Goal: Task Accomplishment & Management: Complete application form

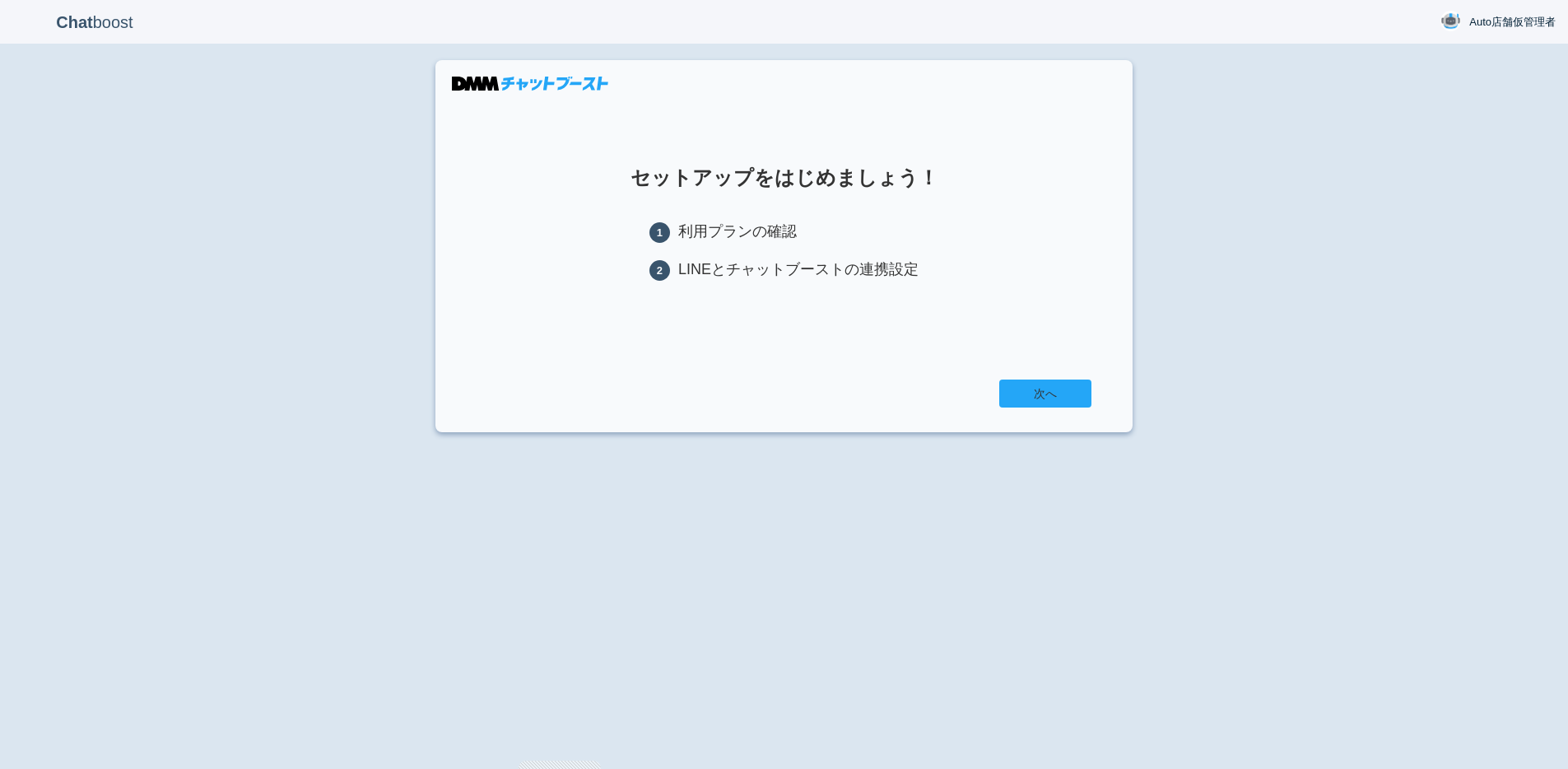
click at [1026, 391] on link "次へ" at bounding box center [1046, 393] width 92 height 28
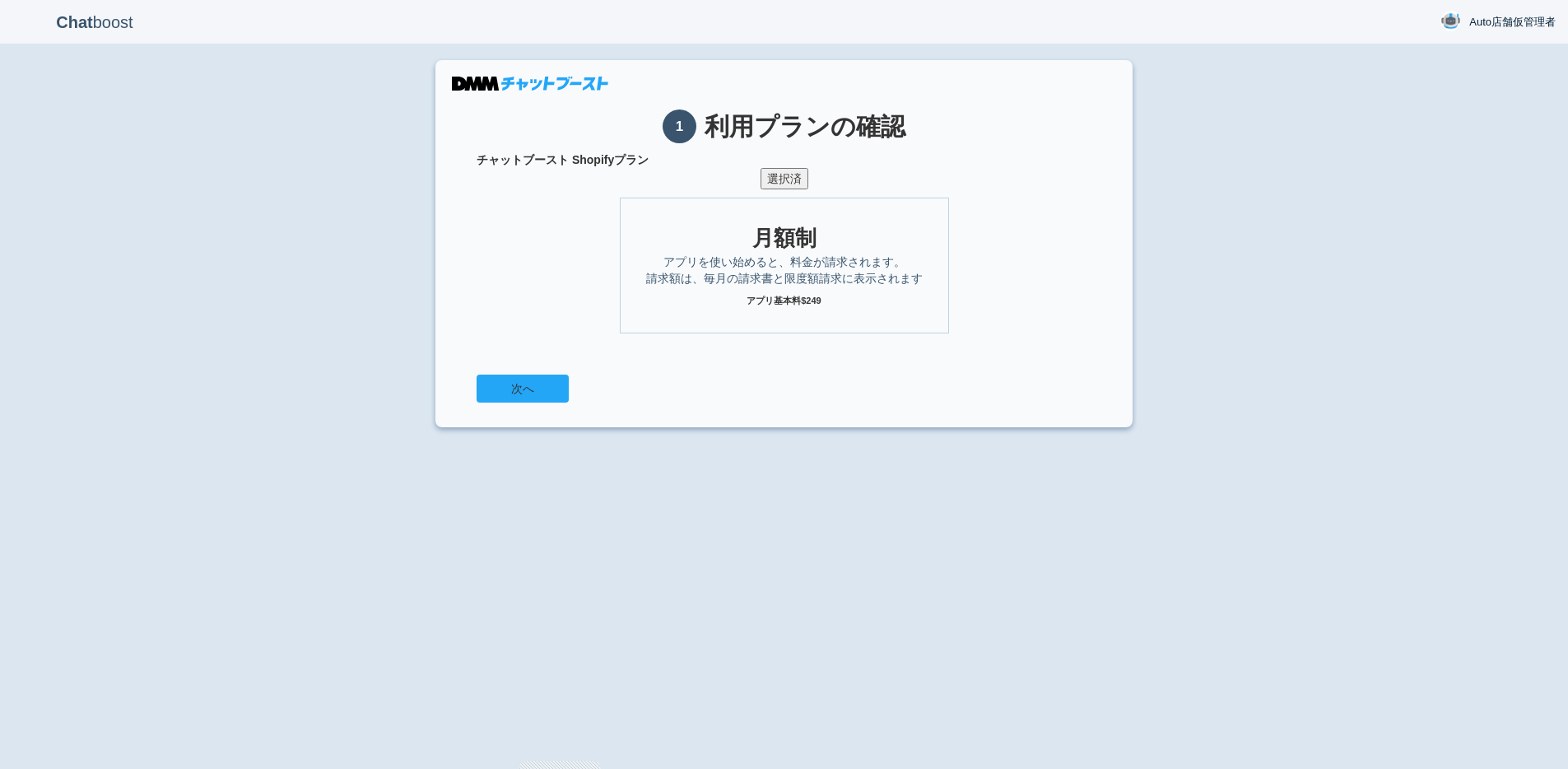
click at [539, 390] on button "次へ" at bounding box center [522, 388] width 92 height 28
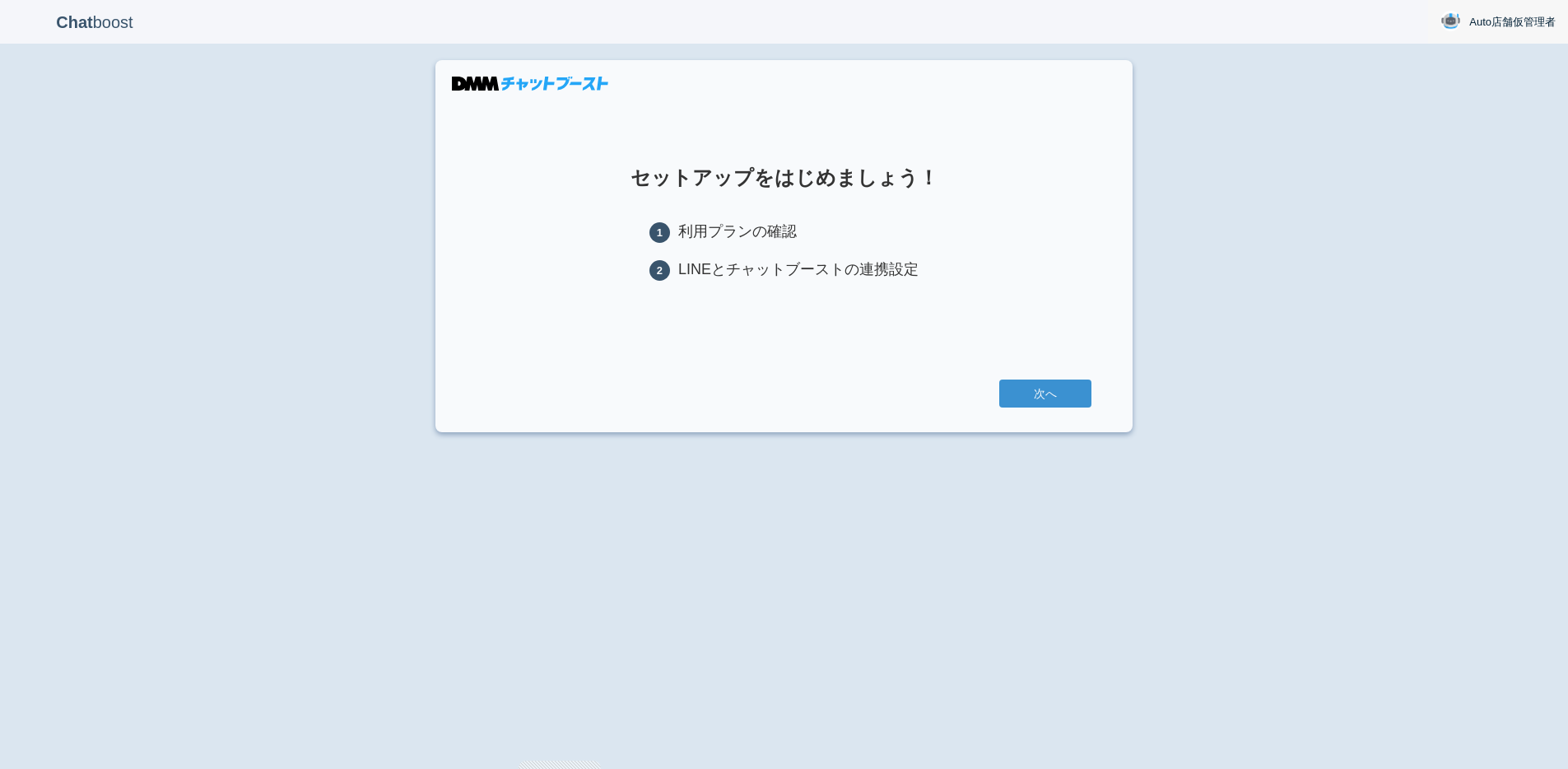
click at [1496, 17] on span "Auto店舗仮管理者" at bounding box center [1512, 21] width 86 height 16
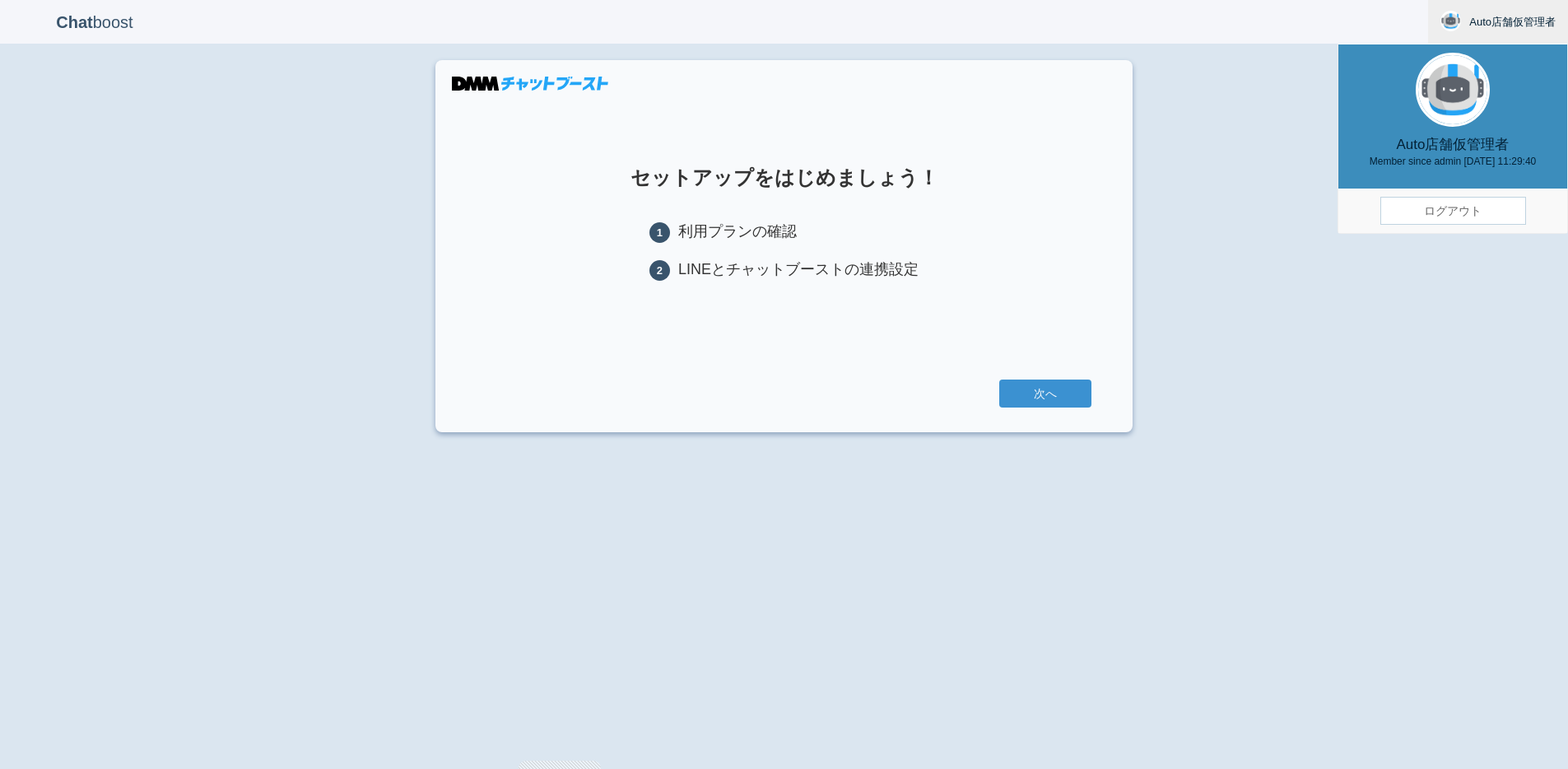
click at [1430, 203] on link "ログアウト" at bounding box center [1453, 211] width 146 height 28
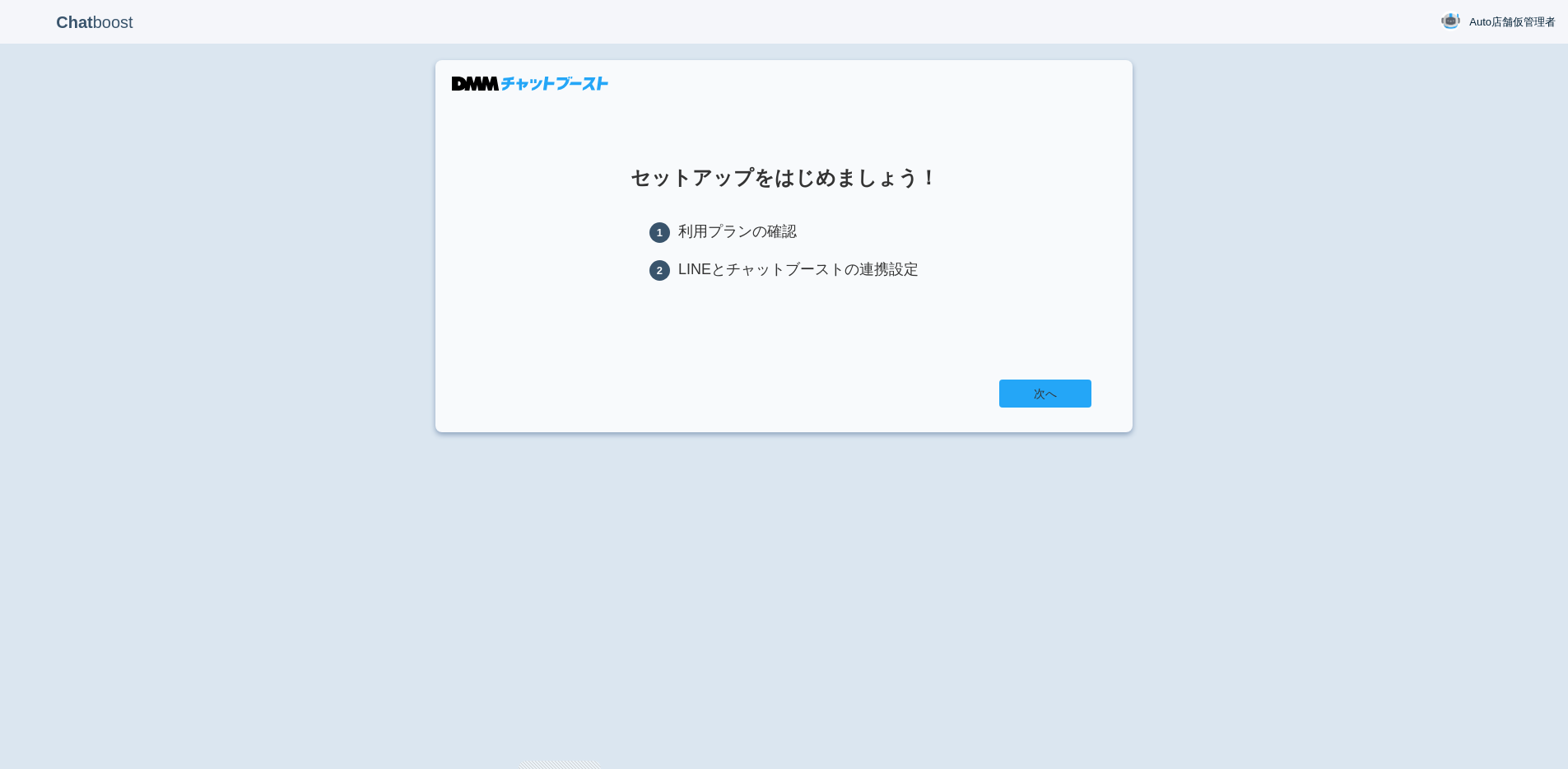
click at [1057, 406] on link "次へ" at bounding box center [1046, 393] width 92 height 28
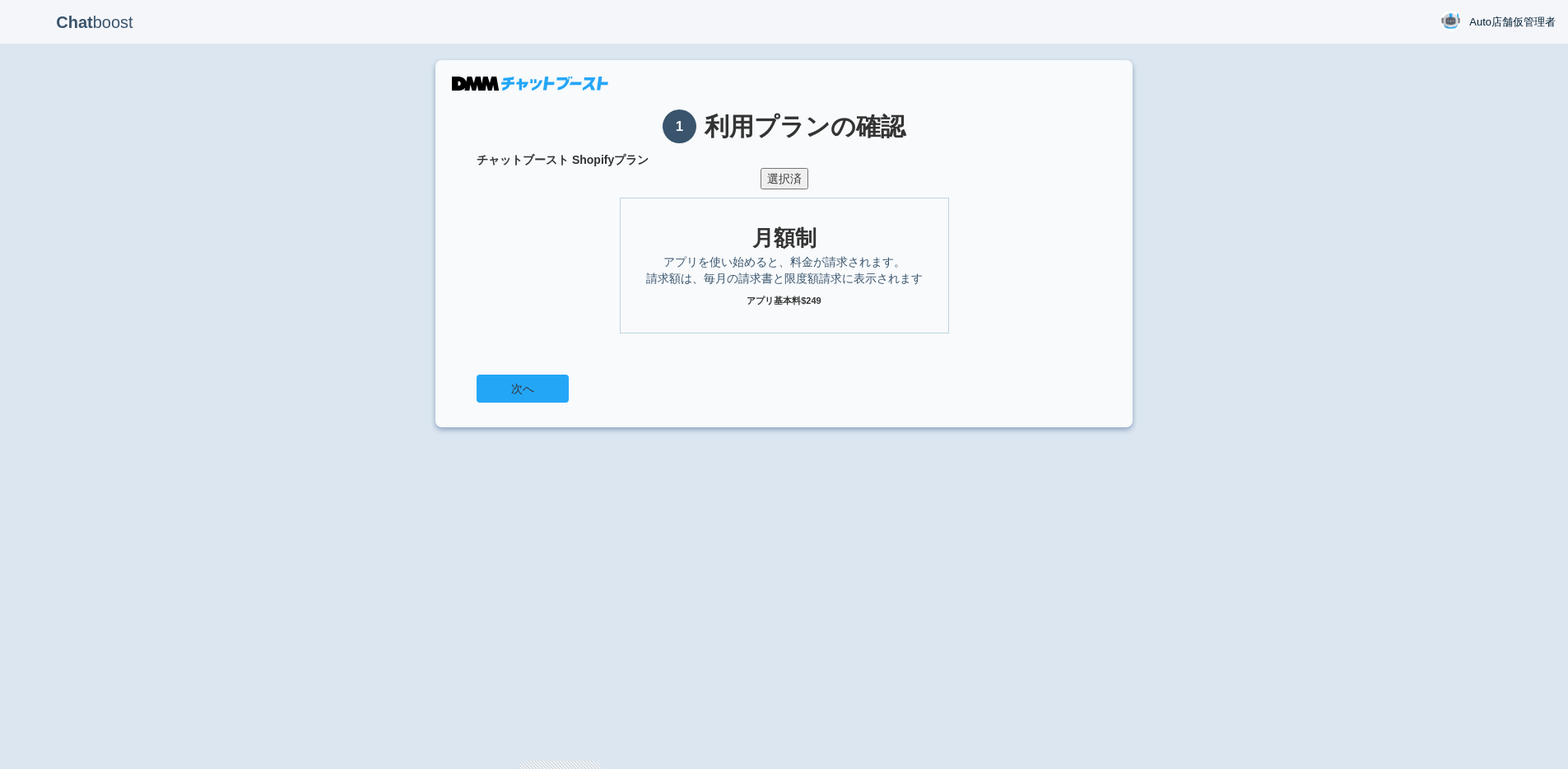
click at [546, 394] on button "次へ" at bounding box center [522, 388] width 92 height 28
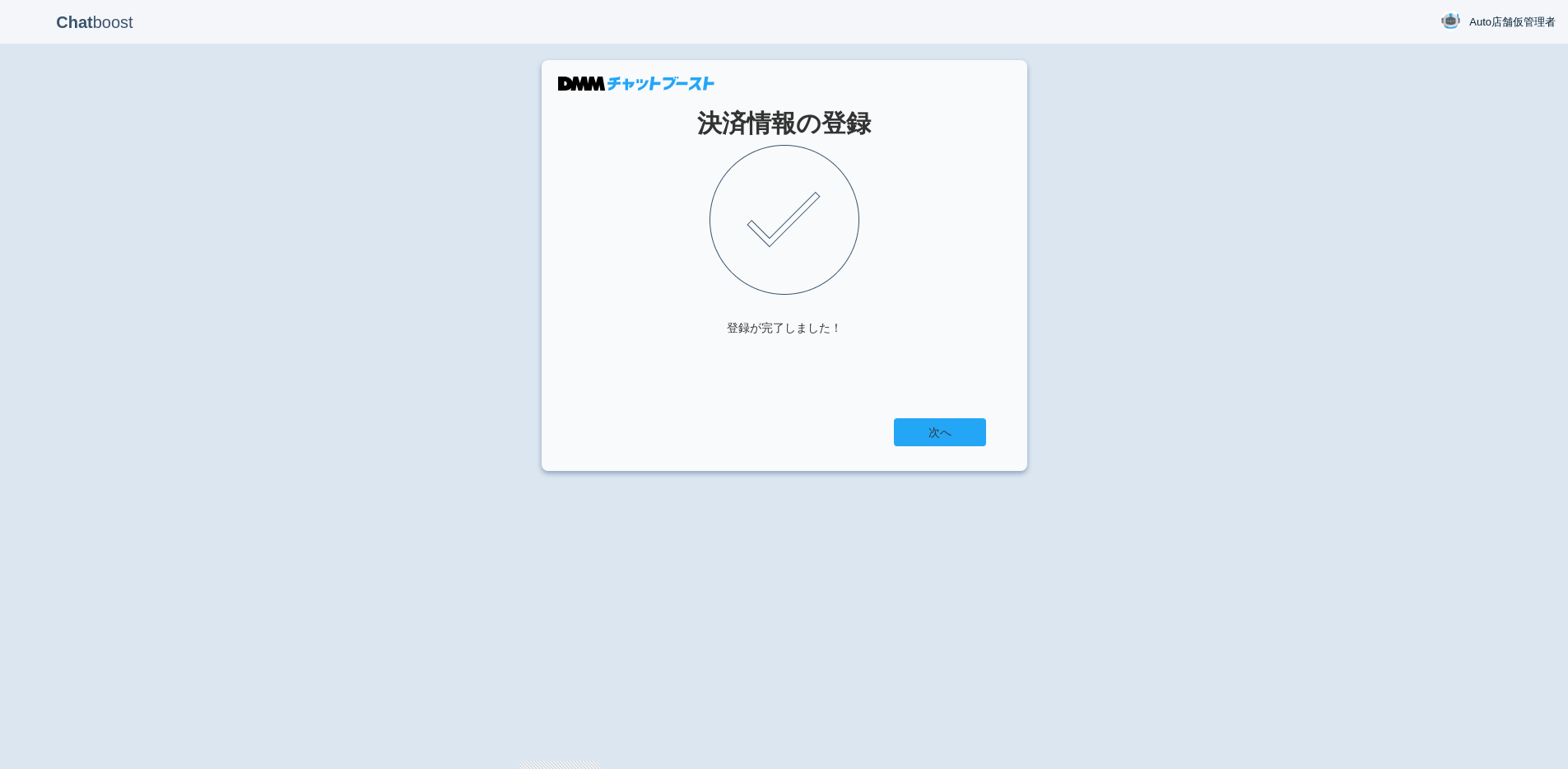
click at [942, 431] on link "次へ" at bounding box center [940, 432] width 92 height 28
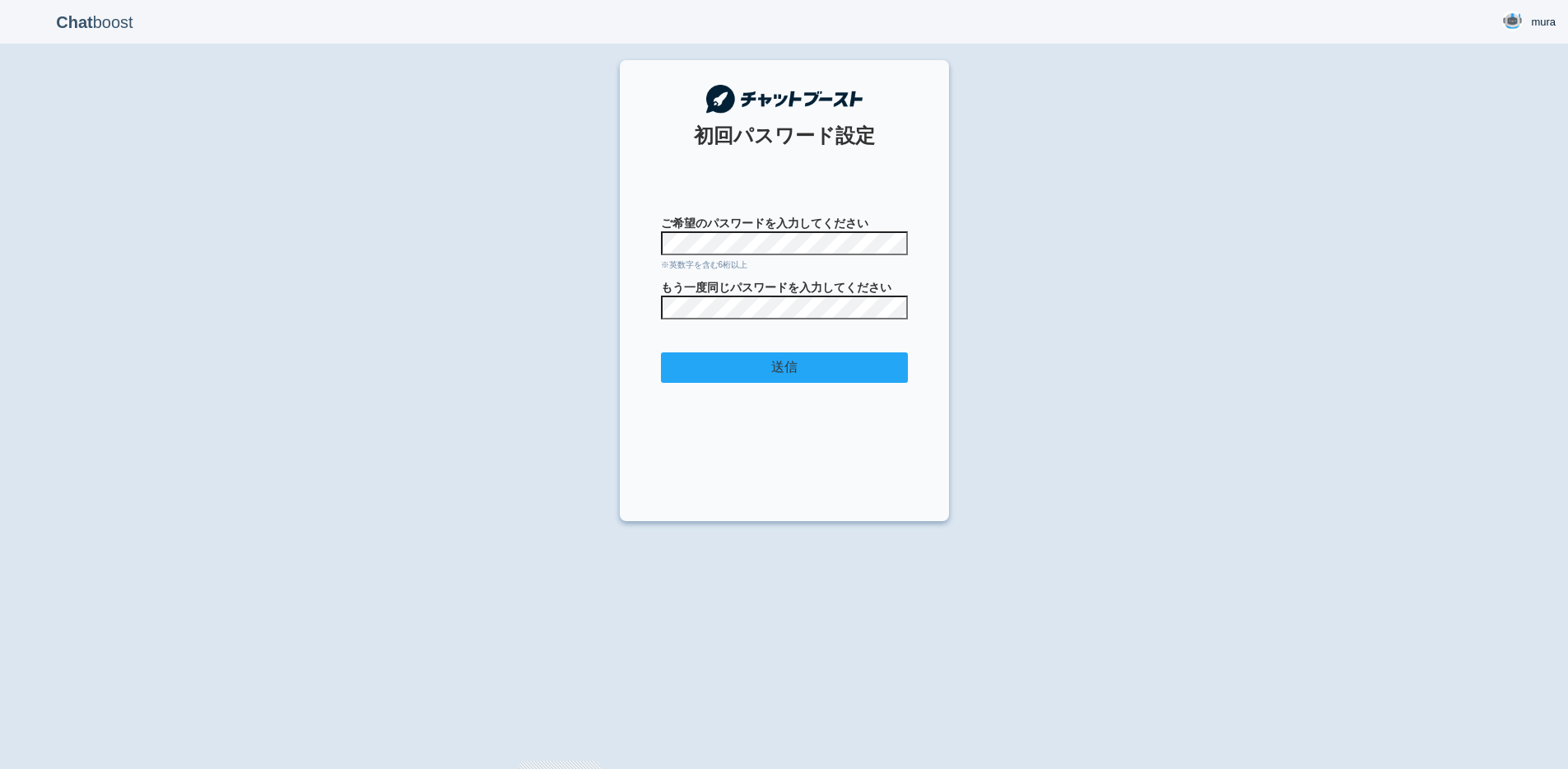
click at [811, 370] on input "送信" at bounding box center [785, 367] width 247 height 31
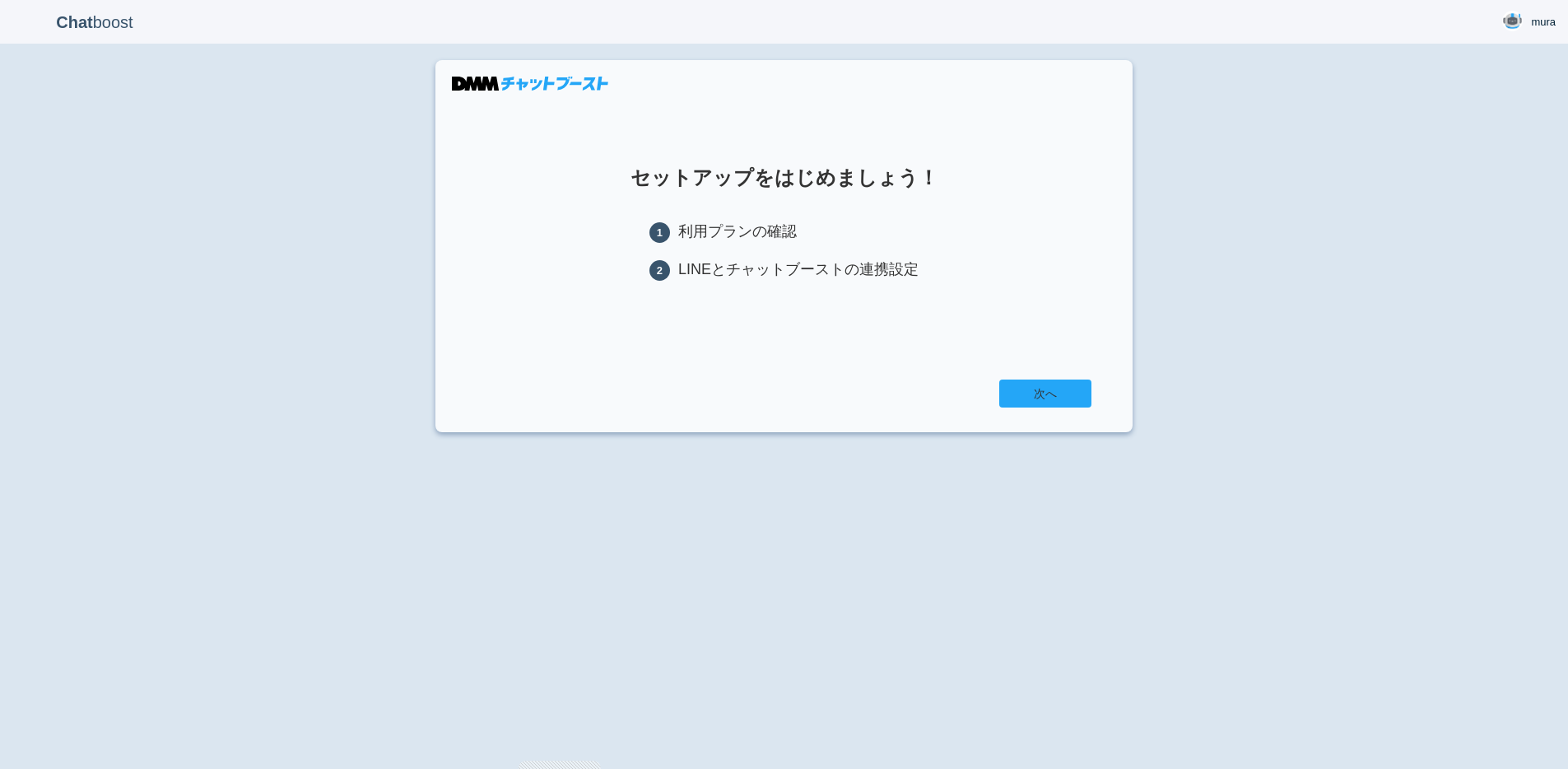
click at [1041, 402] on link "次へ" at bounding box center [1046, 393] width 92 height 28
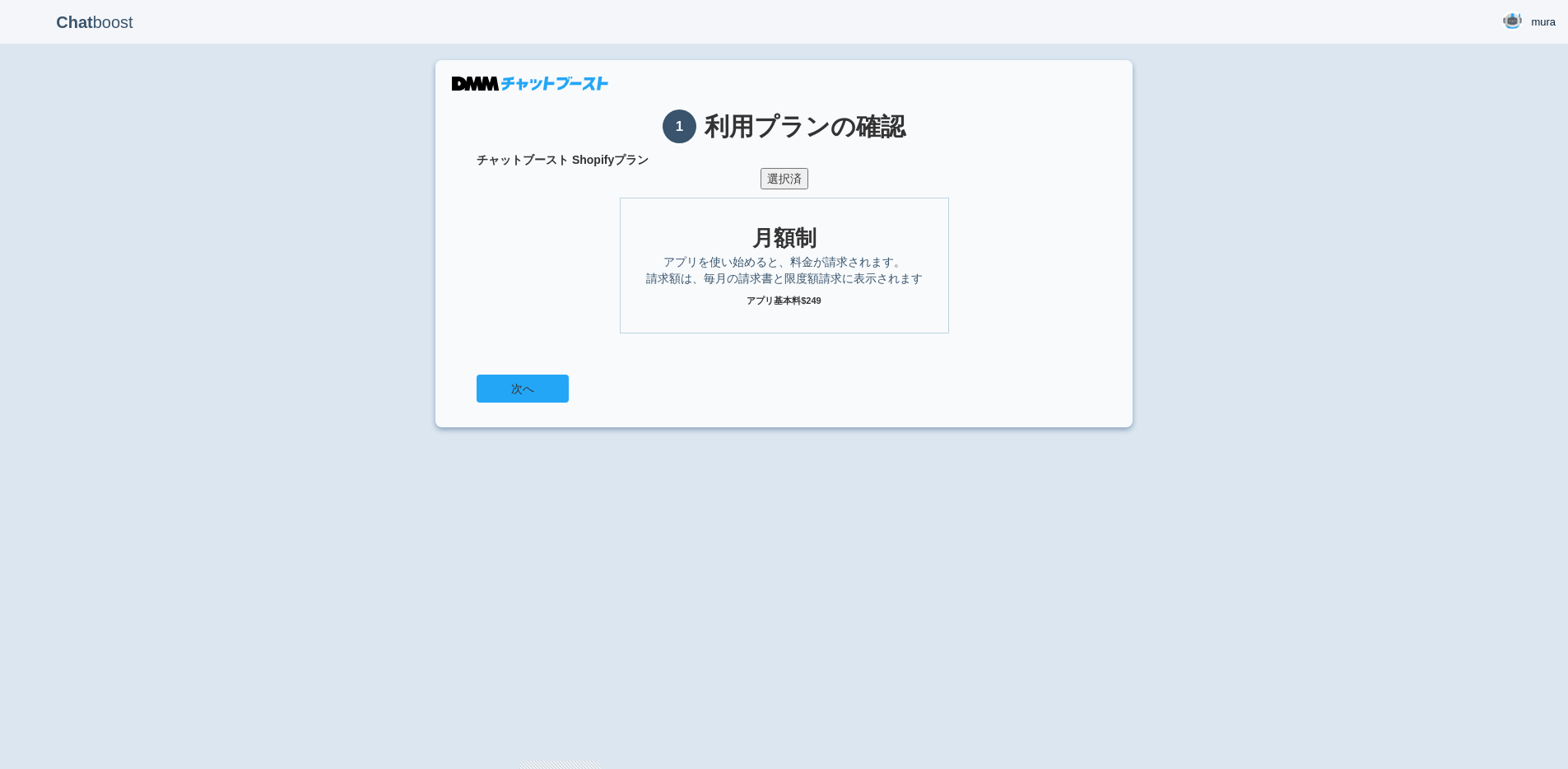
click at [549, 378] on button "次へ" at bounding box center [522, 388] width 92 height 28
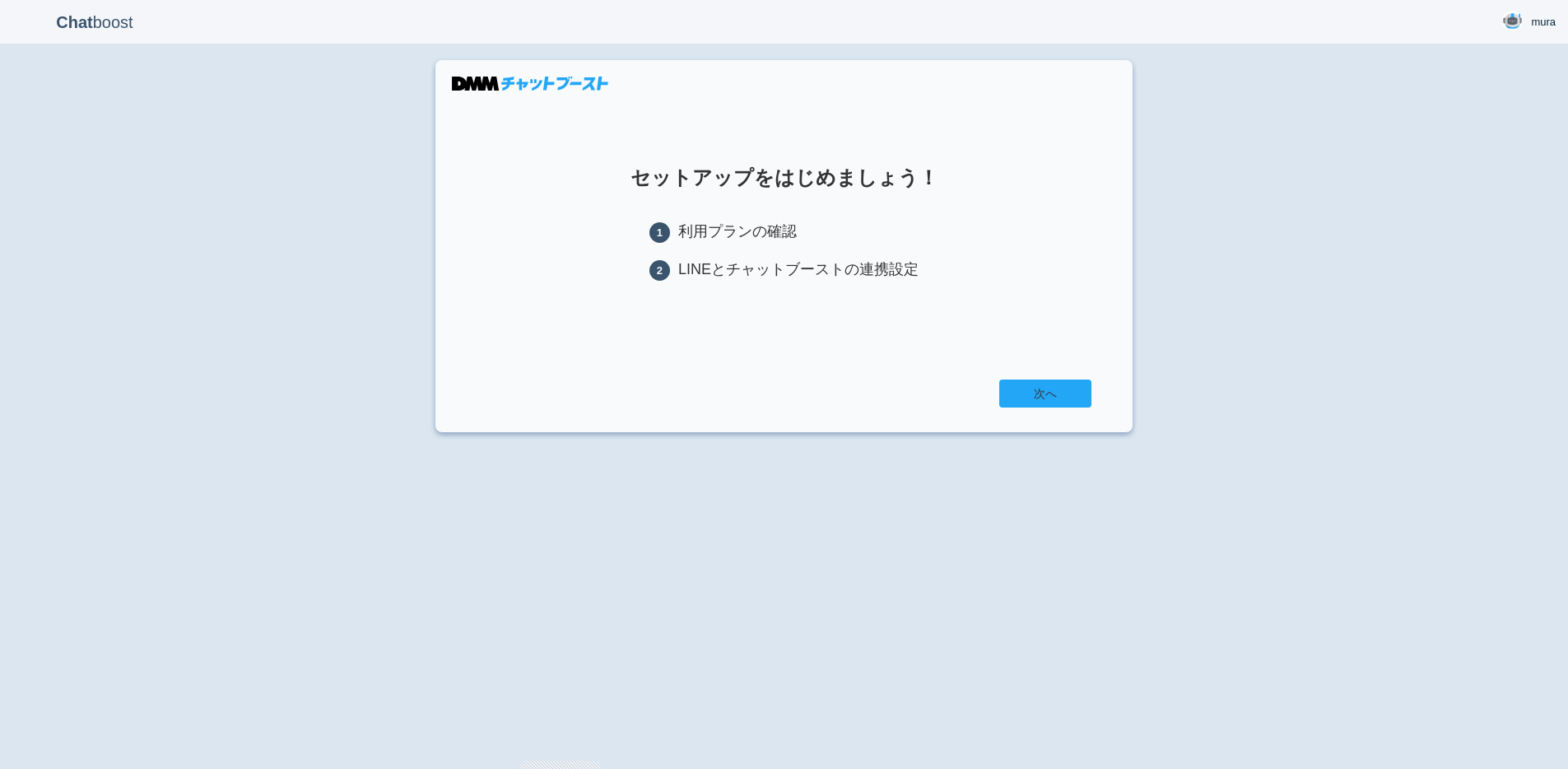
click at [1033, 394] on link "次へ" at bounding box center [1046, 393] width 92 height 28
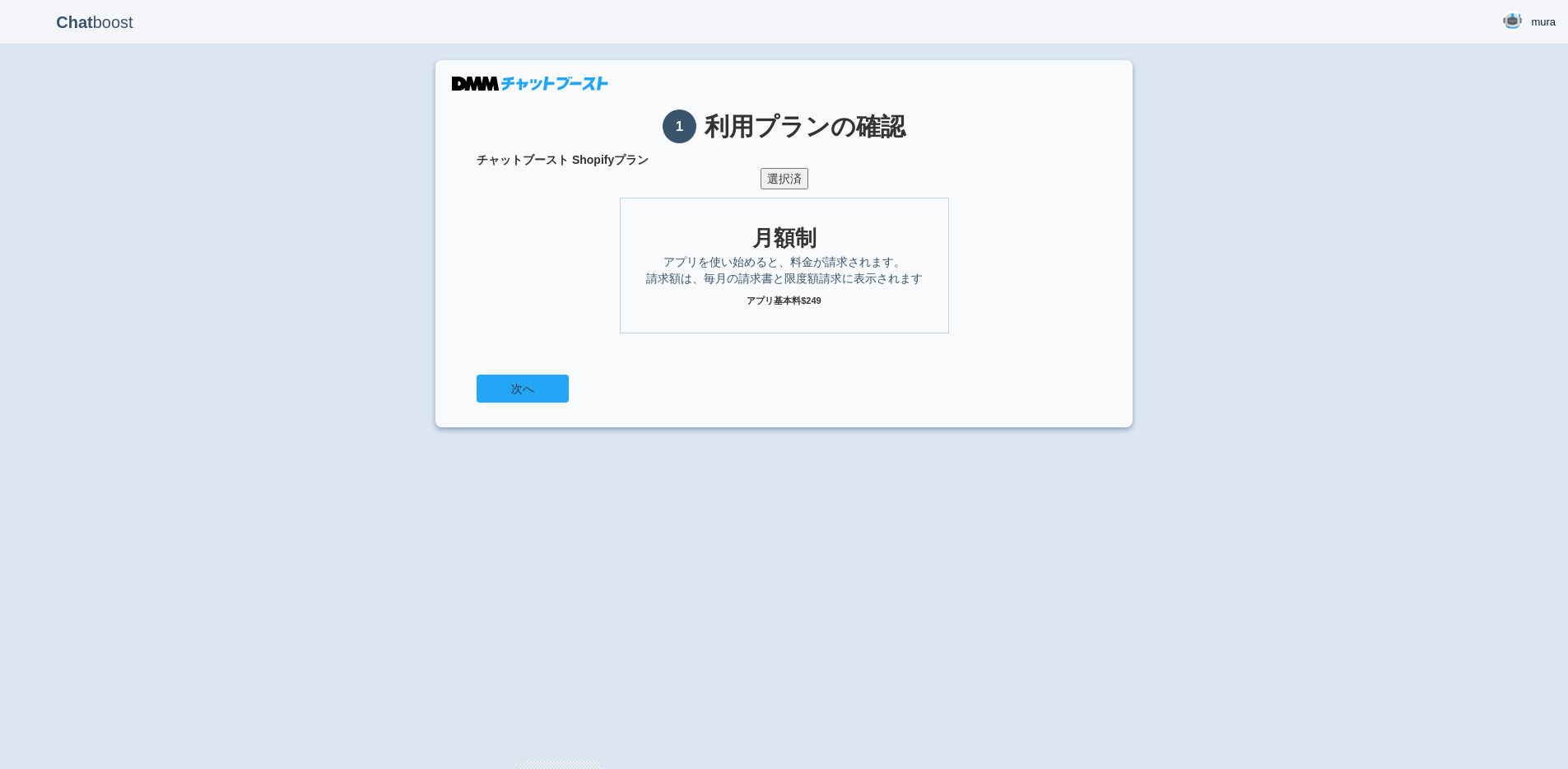
click at [527, 390] on button "次へ" at bounding box center [522, 388] width 92 height 28
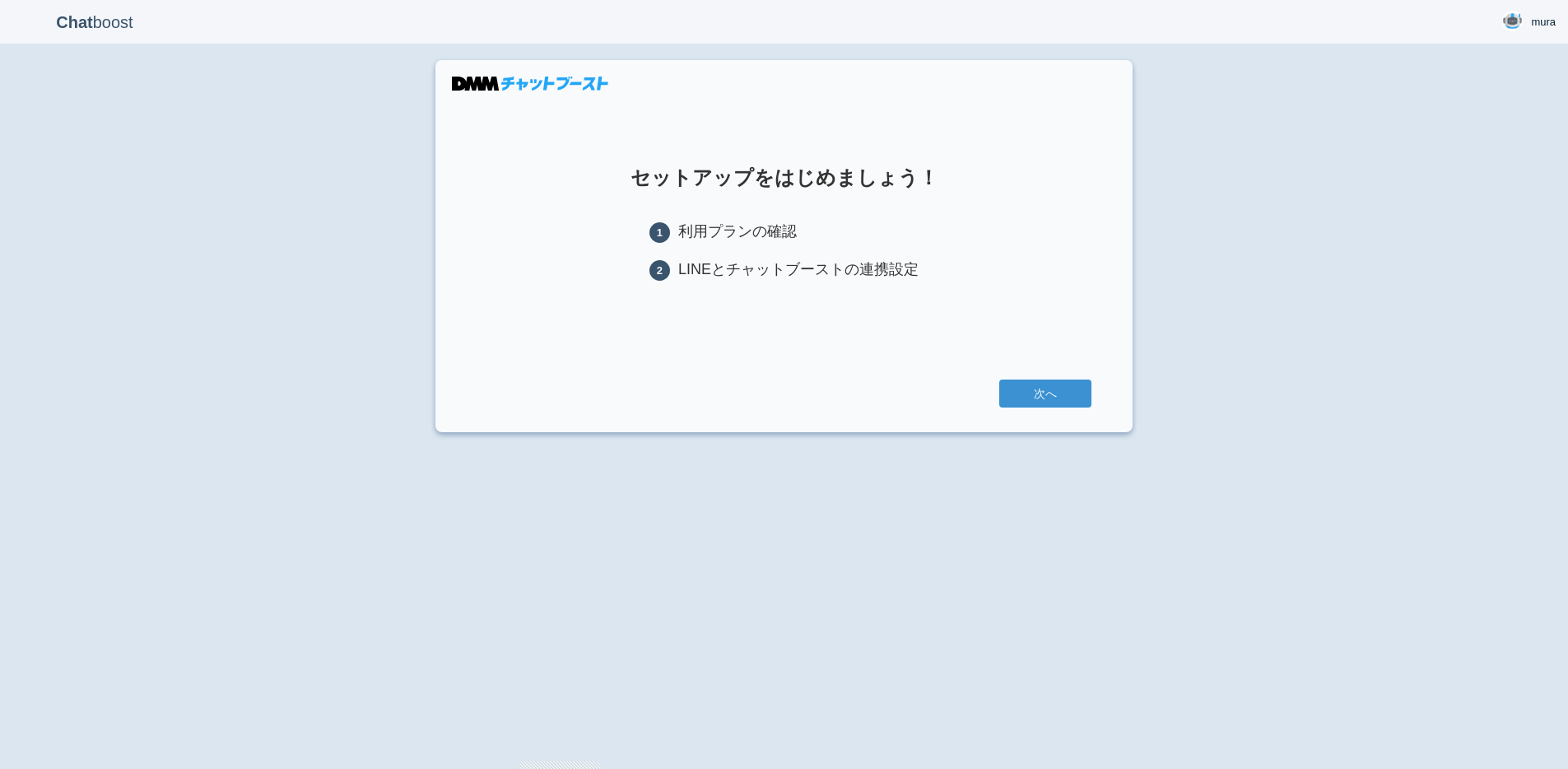
click at [1012, 380] on section "セットアップをはじめましょう！ 1 利用プランの確認 2 LINEとチャットブーストの連携設定 次へ" at bounding box center [784, 246] width 697 height 373
click at [1027, 396] on link "次へ" at bounding box center [1046, 393] width 92 height 28
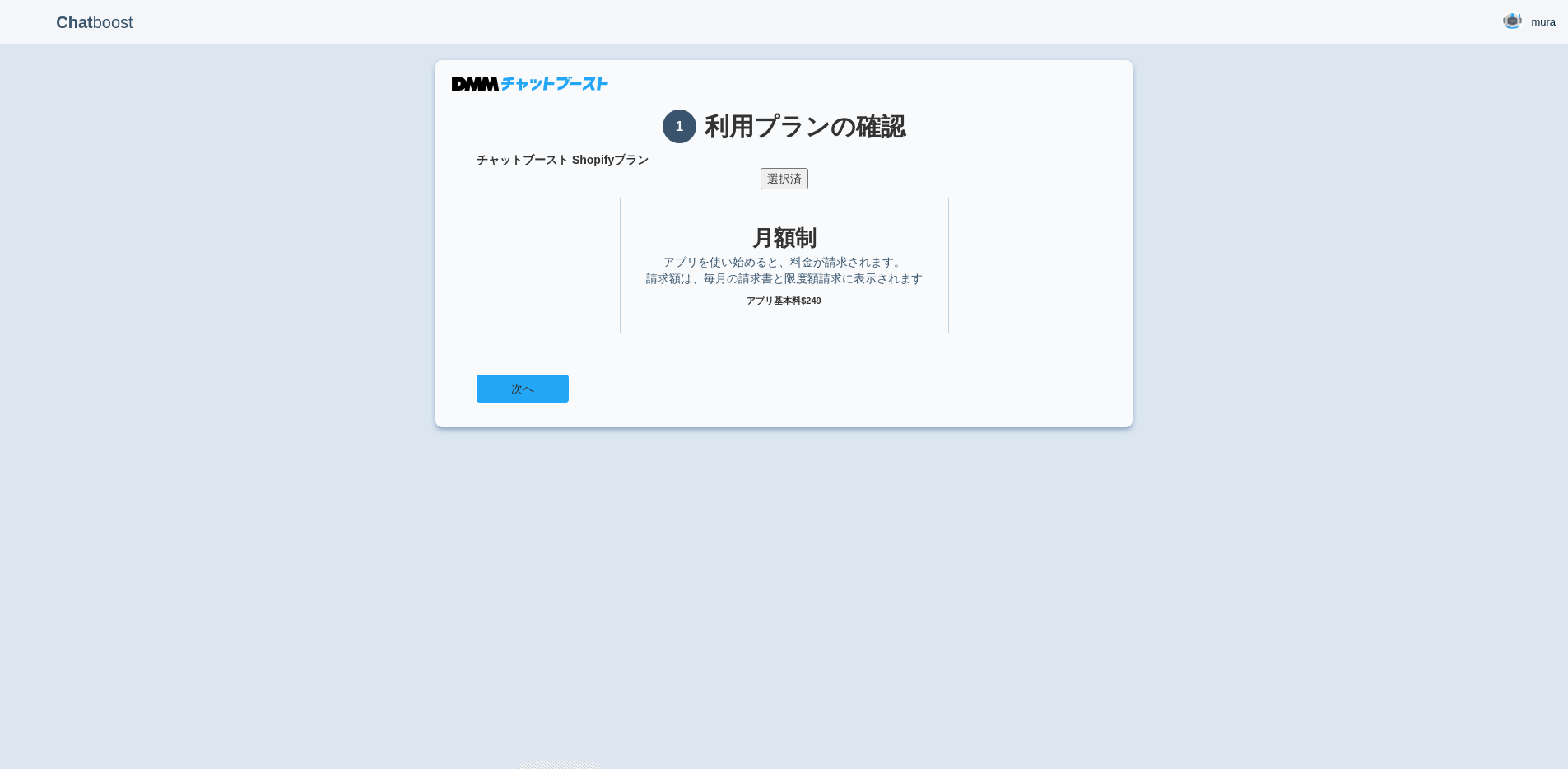
click at [546, 396] on button "次へ" at bounding box center [522, 388] width 92 height 28
click at [1539, 24] on span "mura" at bounding box center [1543, 21] width 25 height 16
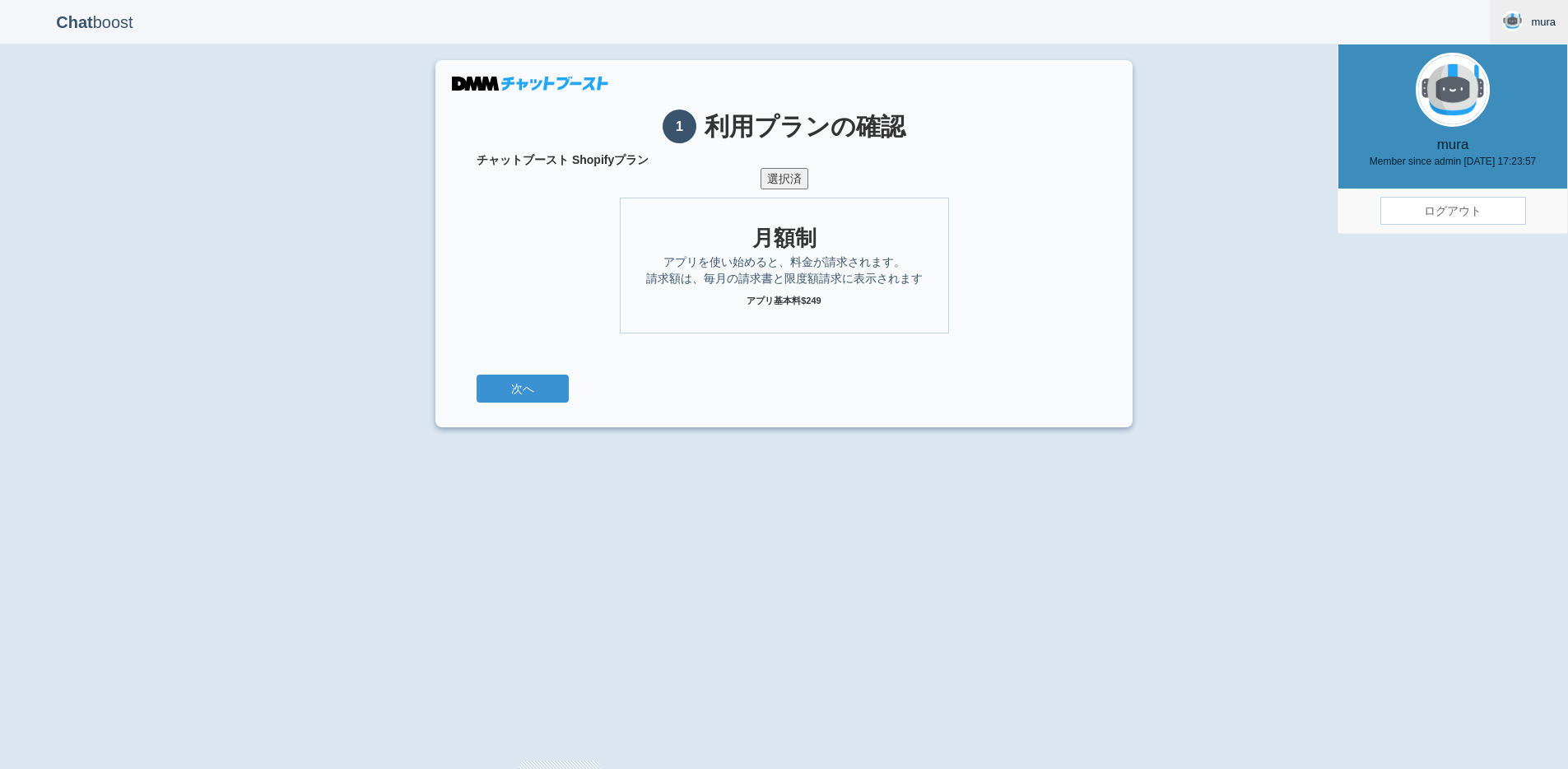
click at [1450, 206] on link "ログアウト" at bounding box center [1453, 211] width 146 height 28
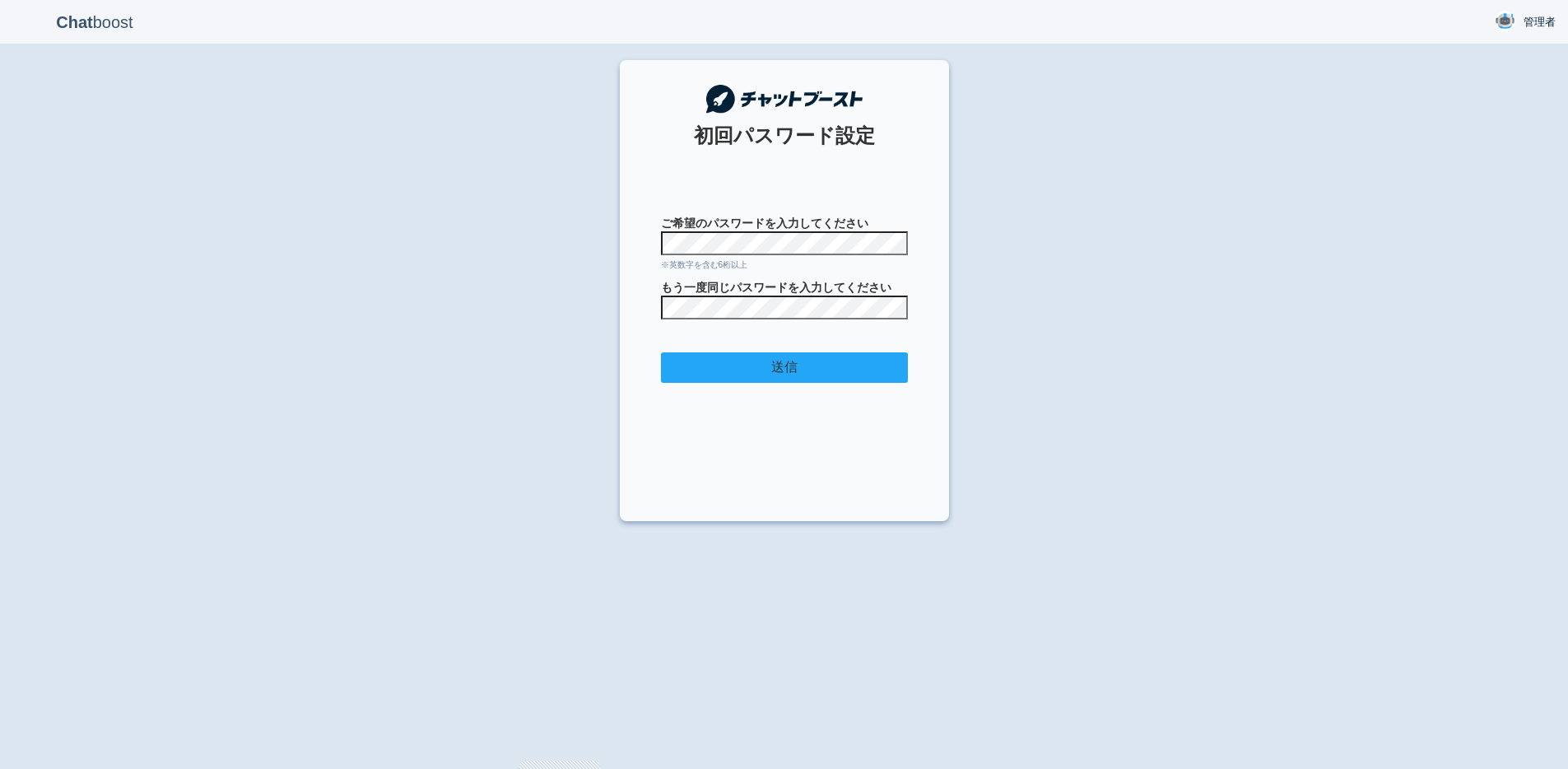
click at [856, 363] on input "送信" at bounding box center [785, 367] width 247 height 31
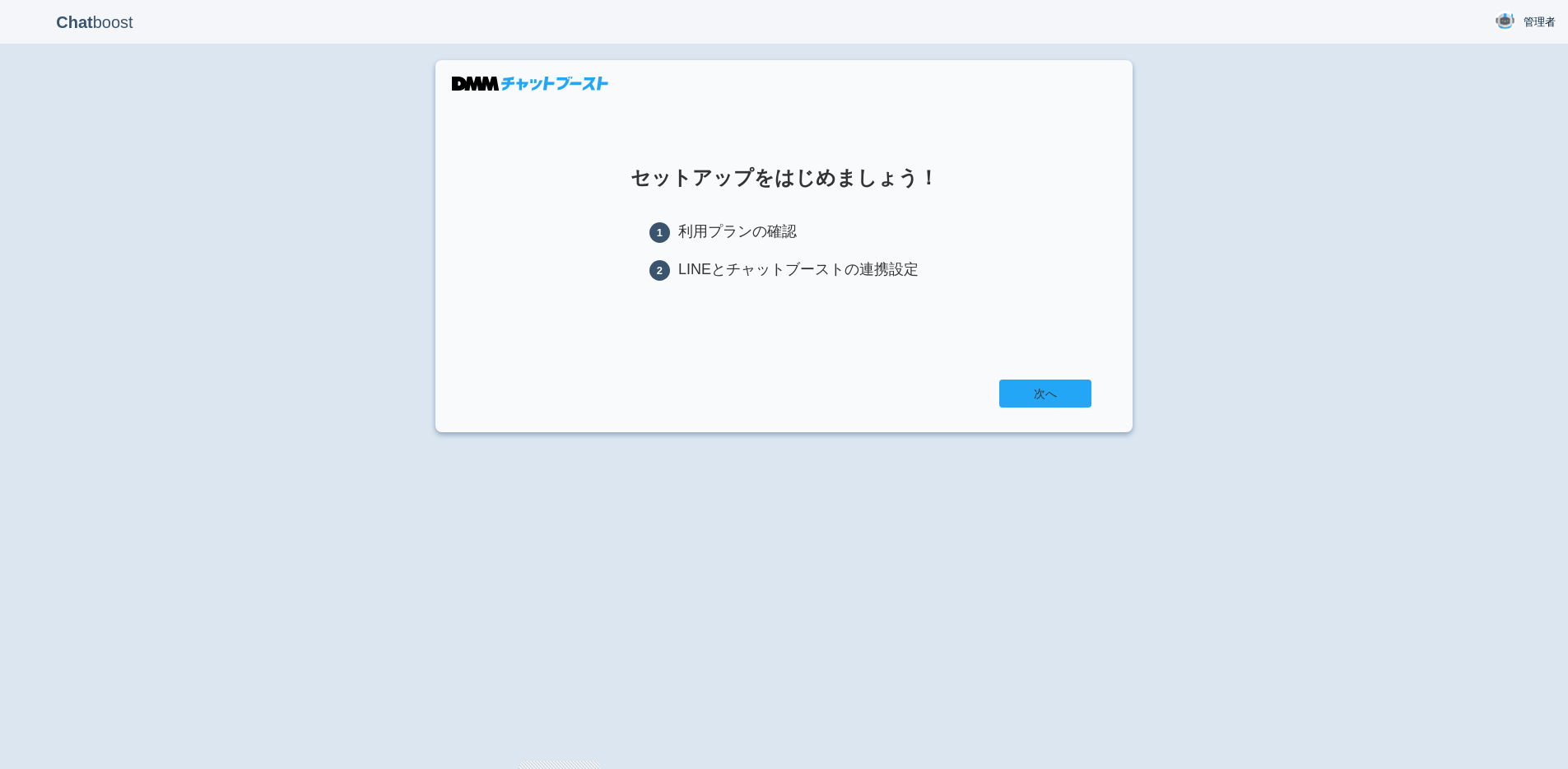
click at [1057, 398] on link "次へ" at bounding box center [1046, 393] width 92 height 28
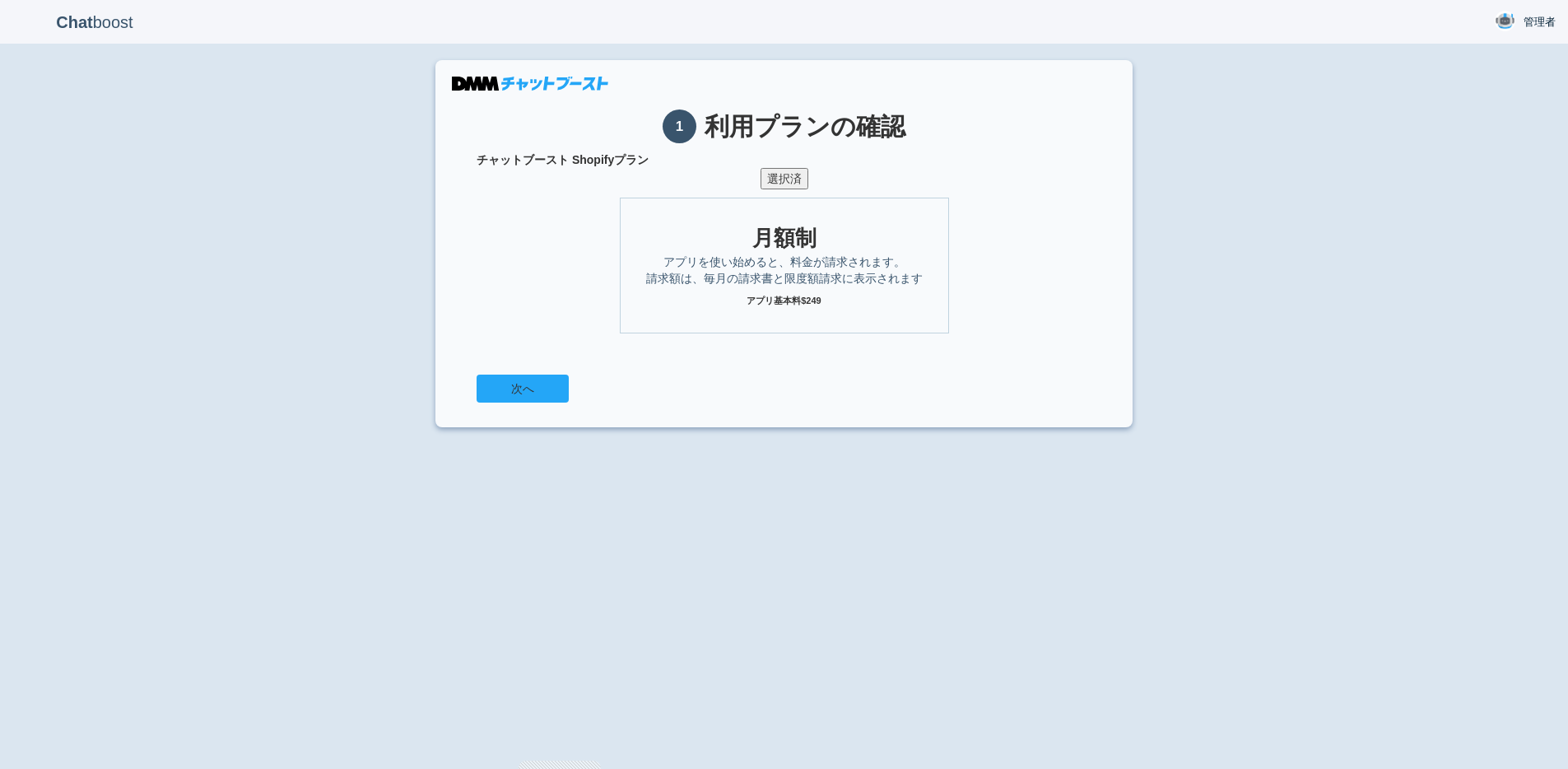
click at [481, 384] on button "次へ" at bounding box center [522, 388] width 92 height 28
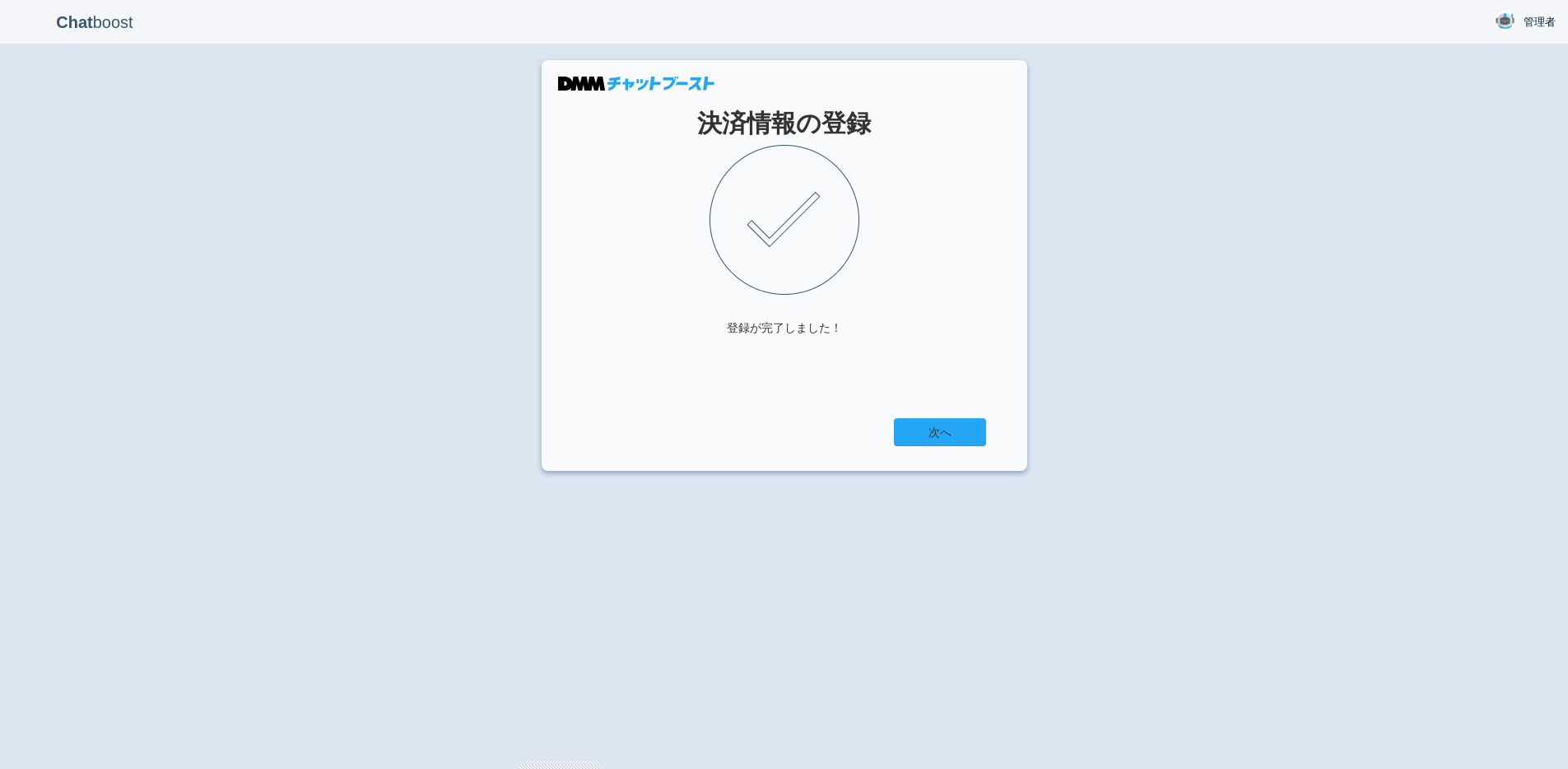
click at [960, 434] on link "次へ" at bounding box center [940, 432] width 92 height 28
